Goal: Task Accomplishment & Management: Manage account settings

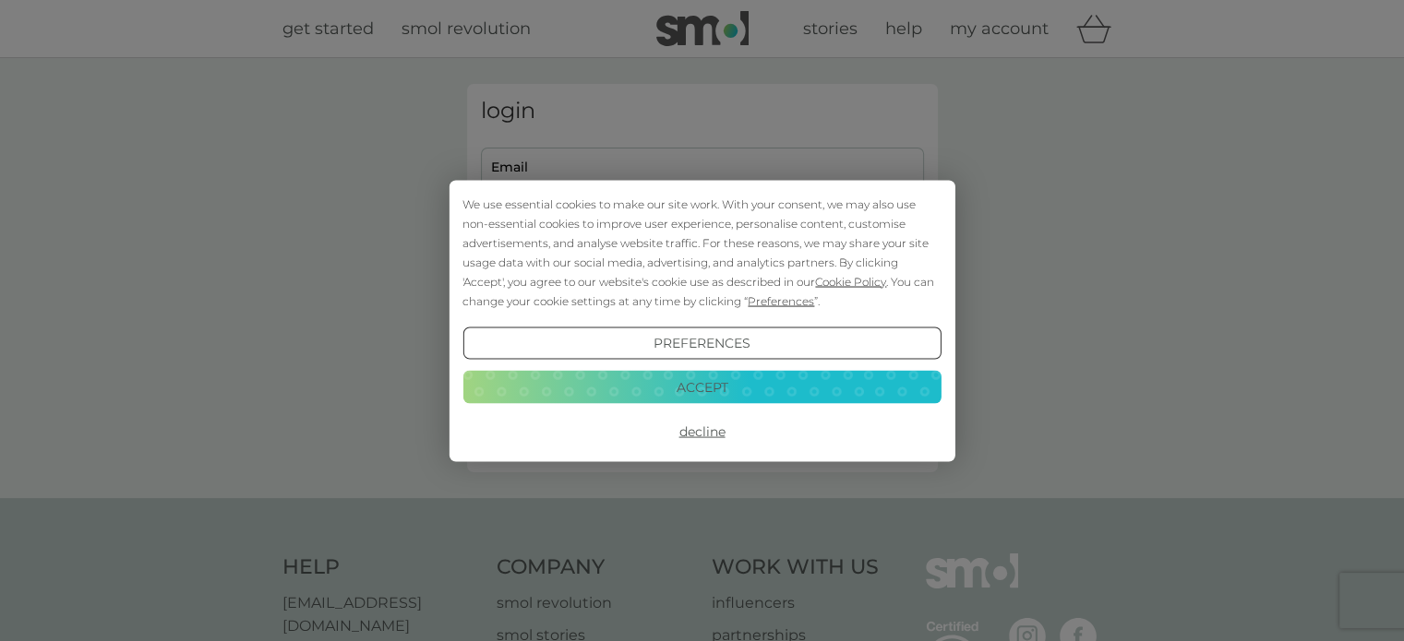
click at [704, 379] on button "Accept" at bounding box center [701, 387] width 478 height 33
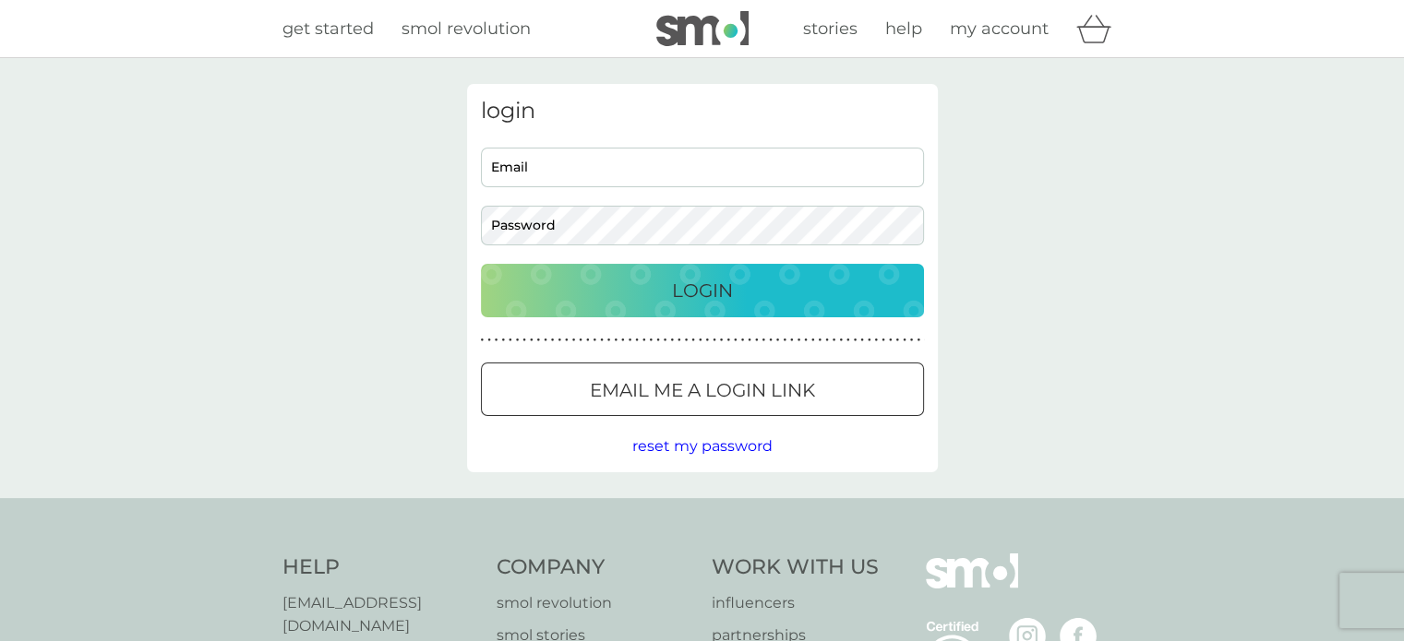
type input "[EMAIL_ADDRESS][DOMAIN_NAME]"
click at [711, 291] on p "Login" at bounding box center [702, 291] width 61 height 30
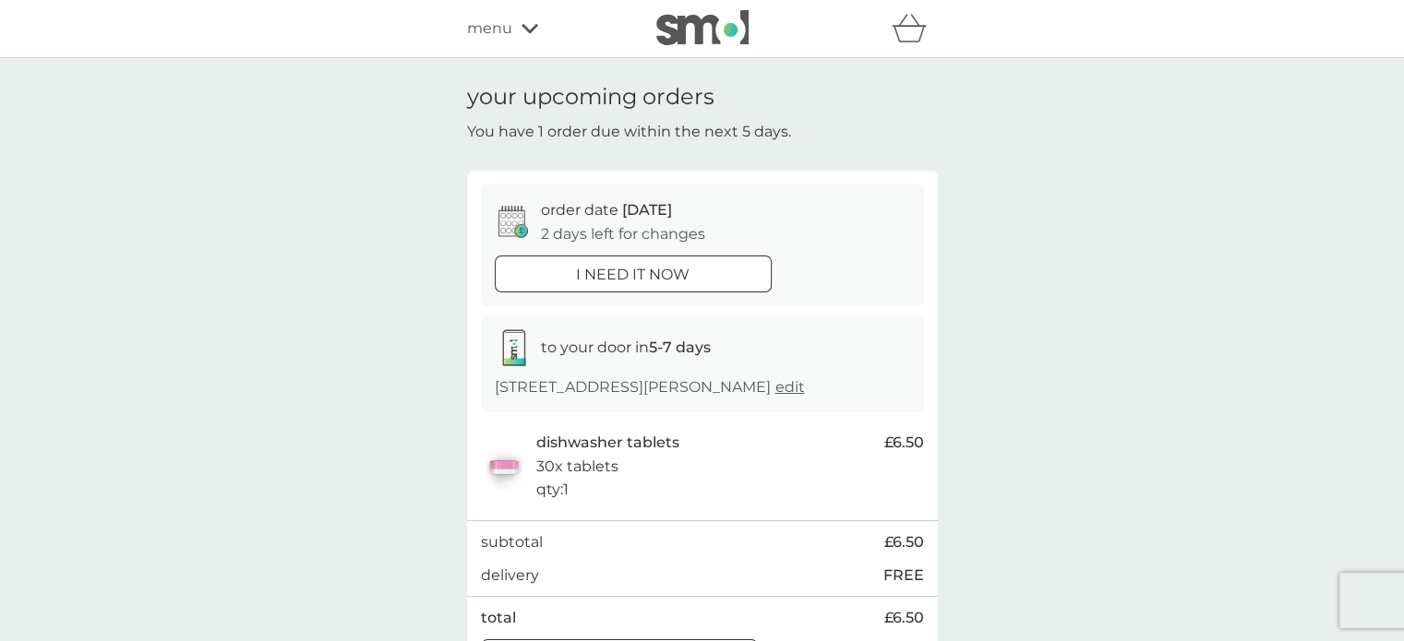
scroll to position [92, 0]
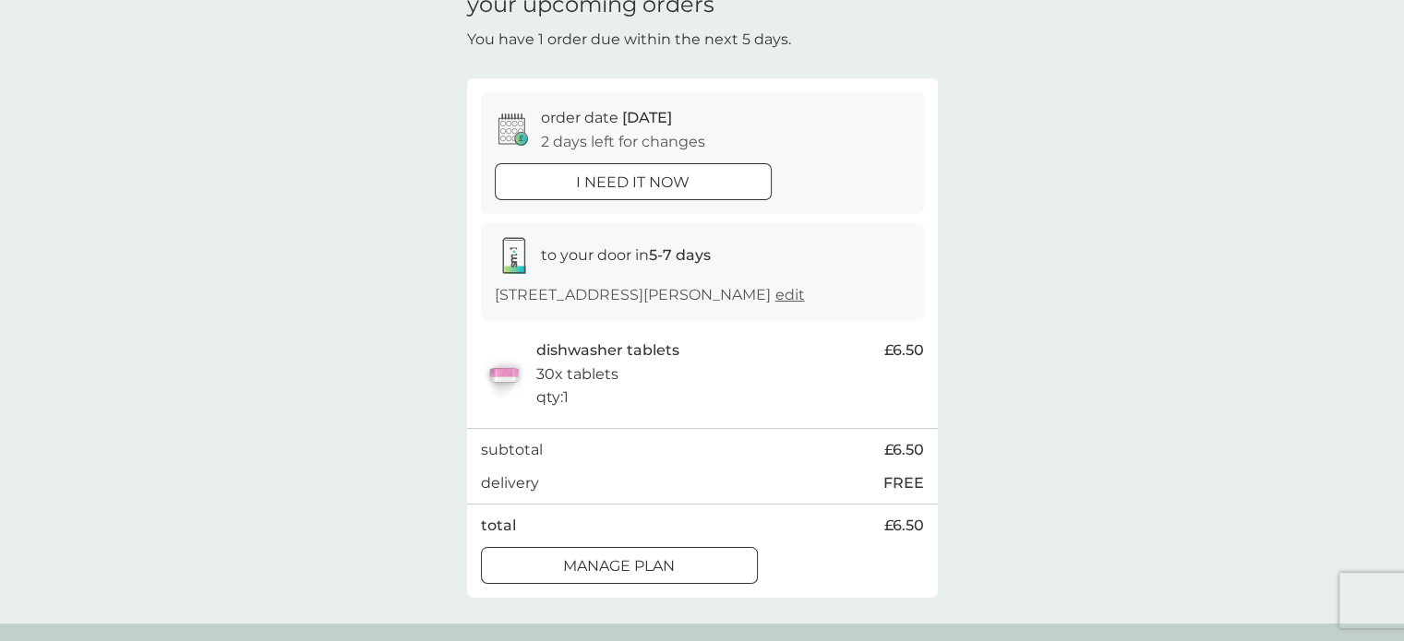
click at [631, 569] on div at bounding box center [619, 565] width 66 height 19
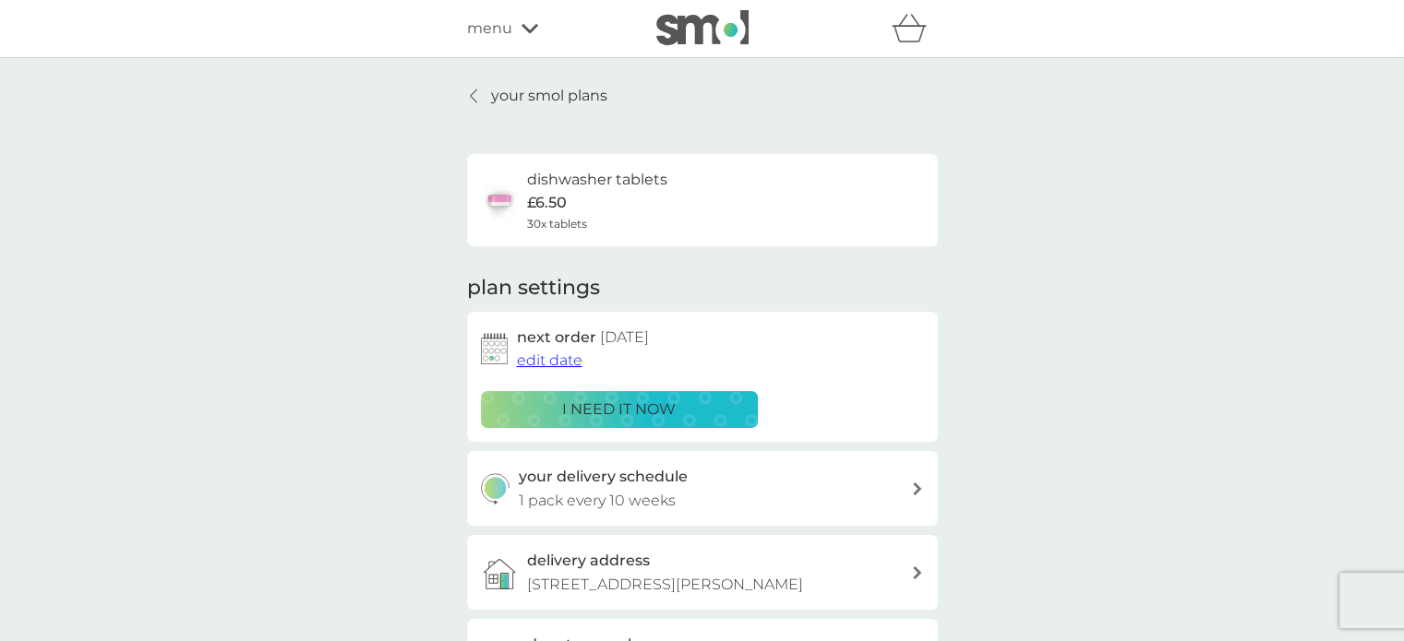
scroll to position [92, 0]
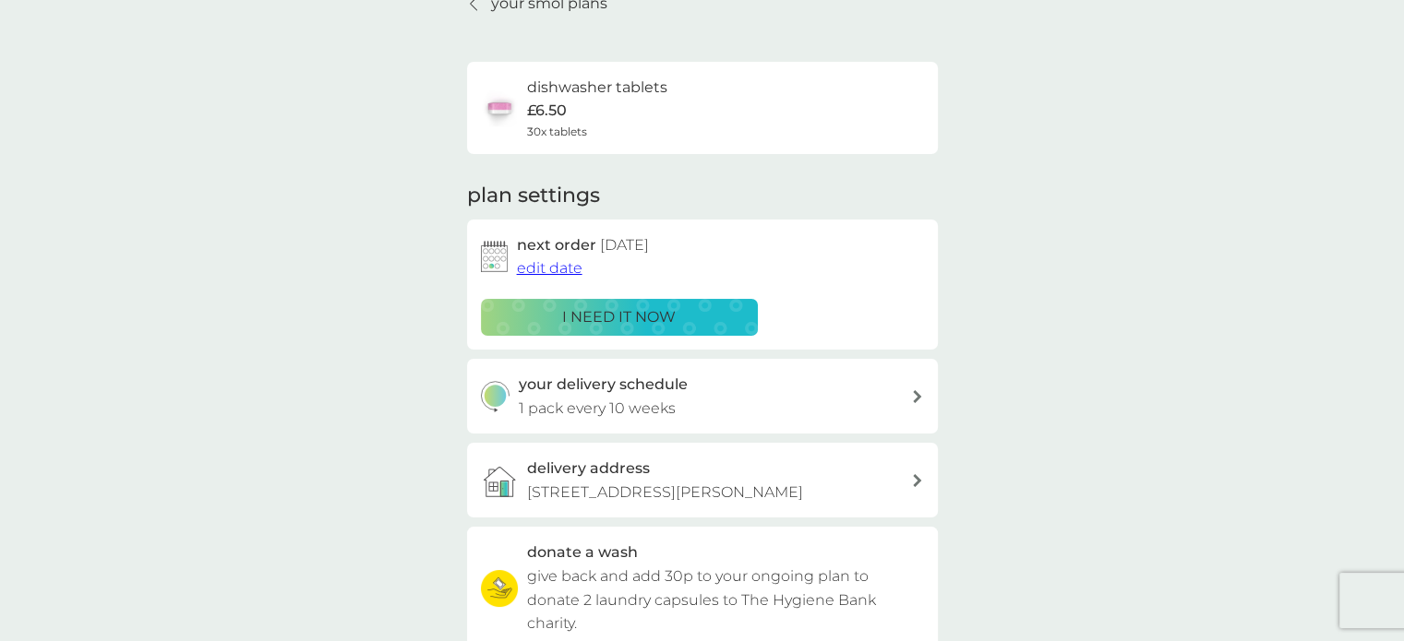
click at [568, 276] on span "edit date" at bounding box center [550, 268] width 66 height 18
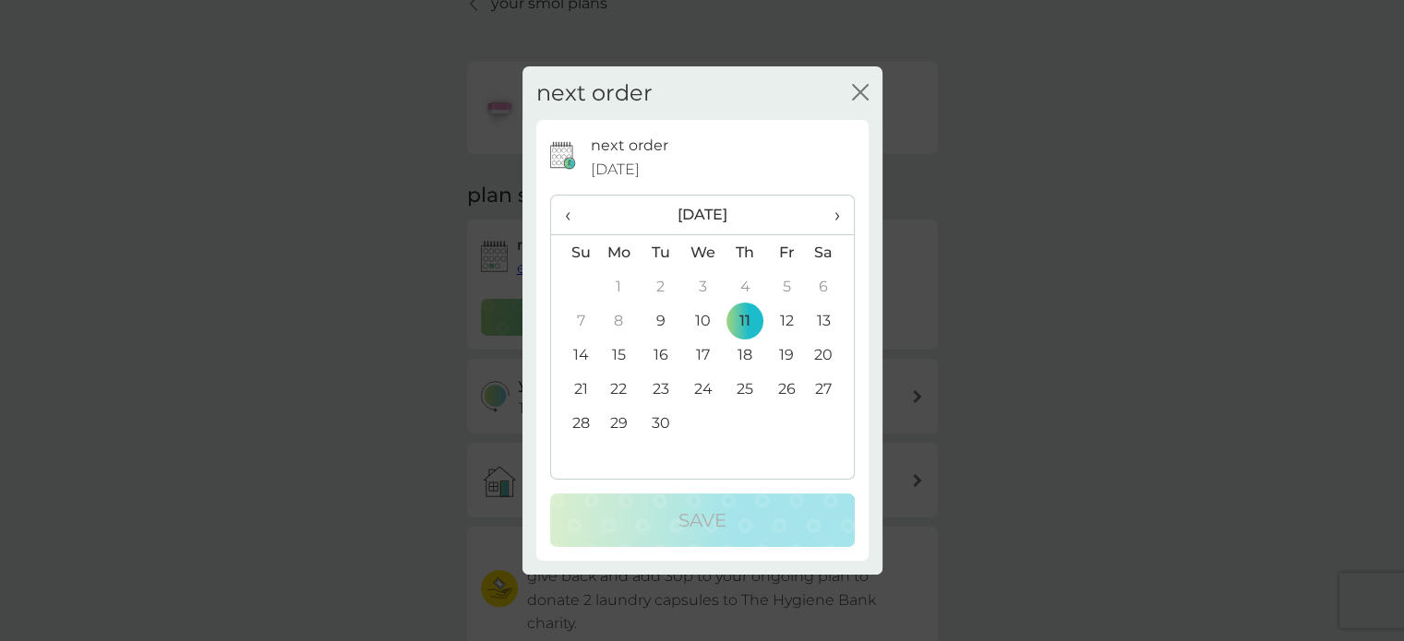
click at [836, 219] on span "›" at bounding box center [829, 215] width 18 height 39
click at [816, 315] on td "11" at bounding box center [830, 321] width 46 height 34
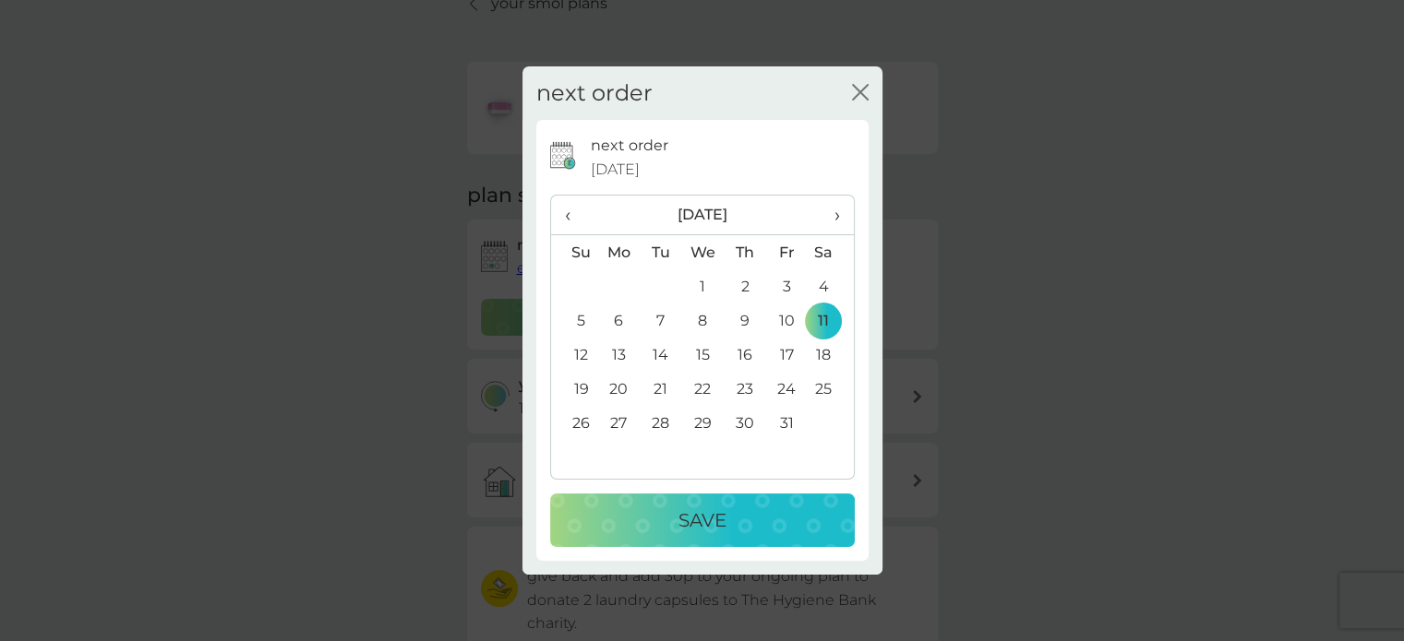
click at [688, 531] on p "Save" at bounding box center [702, 521] width 48 height 30
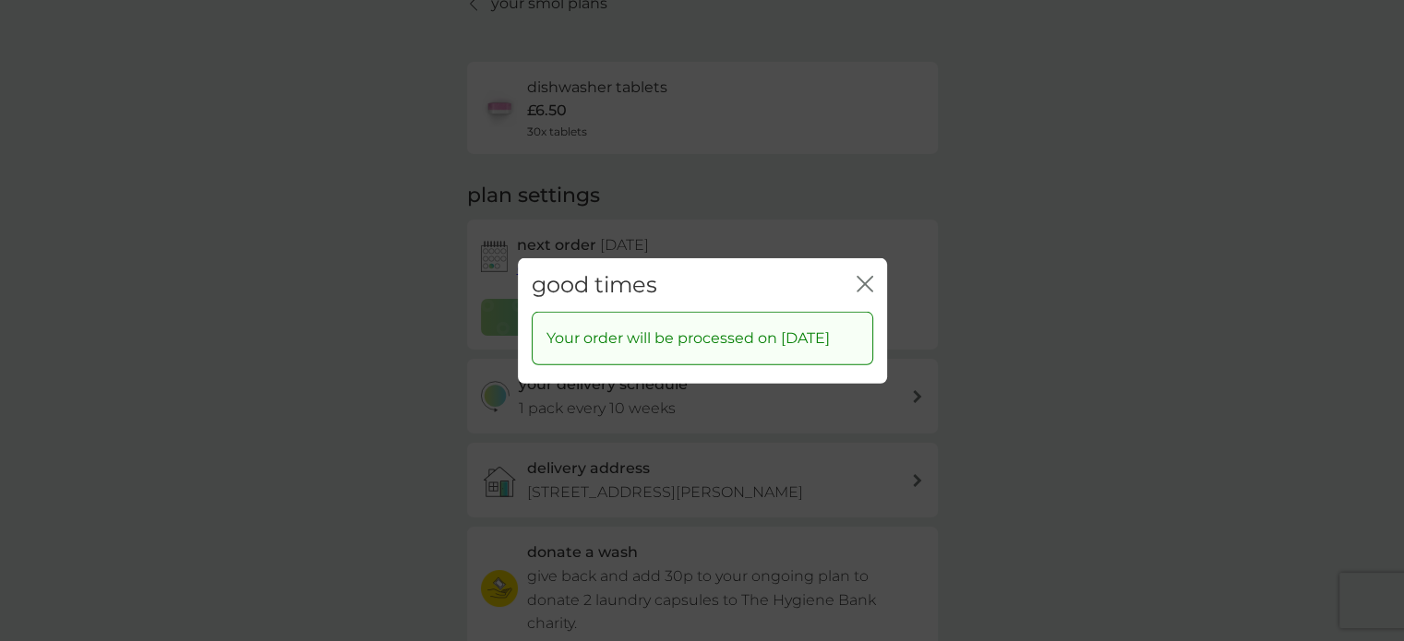
click at [853, 267] on div "good times close" at bounding box center [702, 284] width 369 height 54
click at [871, 271] on div "close" at bounding box center [864, 284] width 17 height 27
click at [857, 275] on icon "close" at bounding box center [864, 283] width 17 height 17
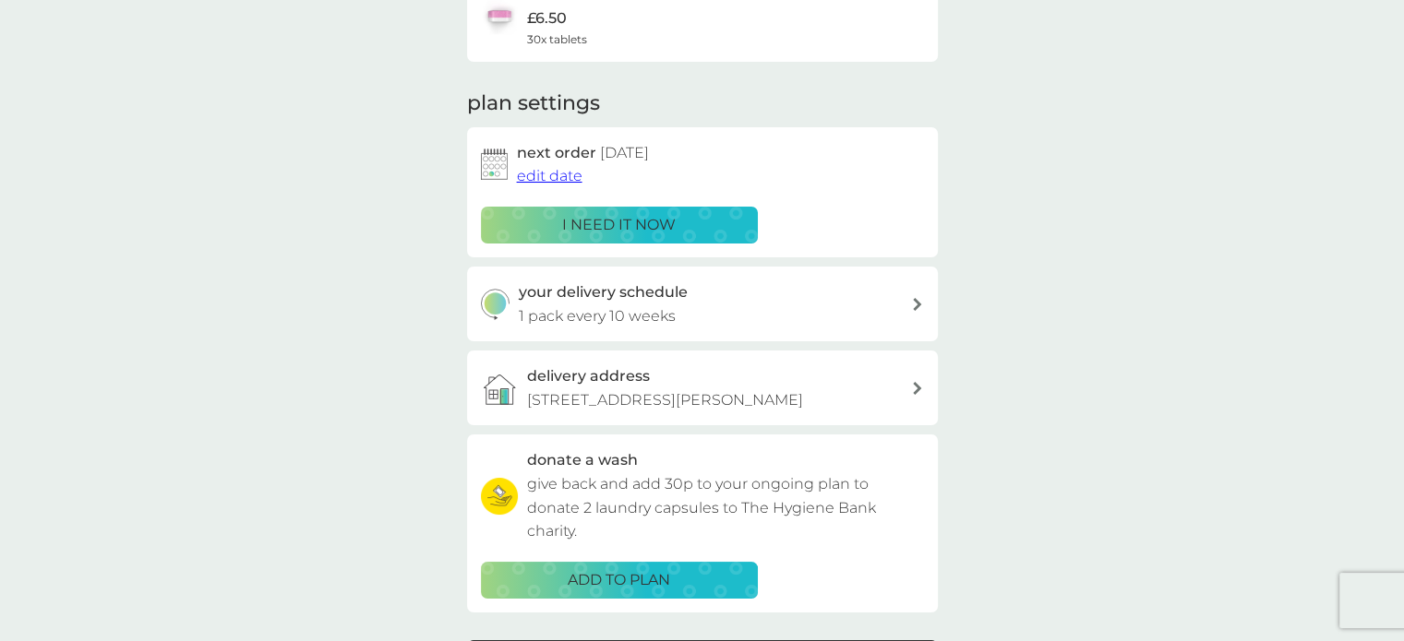
scroll to position [0, 0]
